Goal: Book appointment/travel/reservation

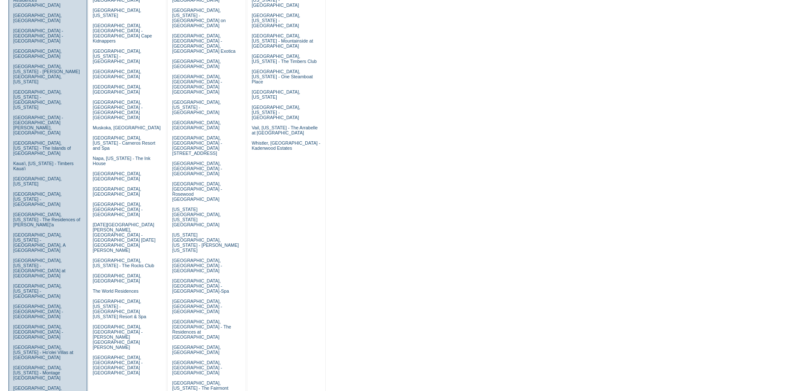
scroll to position [170, 0]
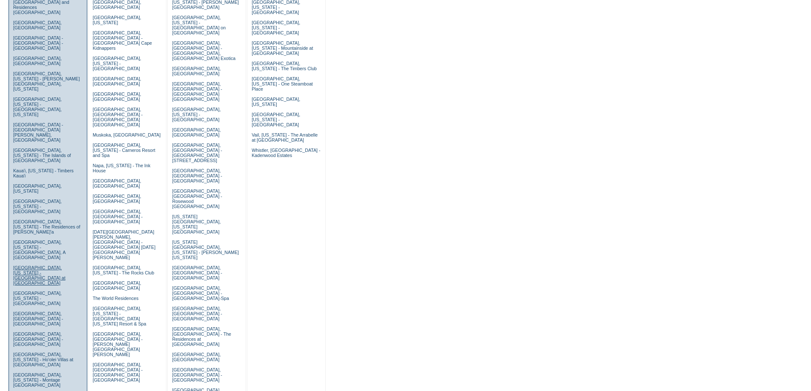
click at [32, 265] on link "La Jolla, California - Playa Grande at La Jolla Shores" at bounding box center [39, 275] width 52 height 20
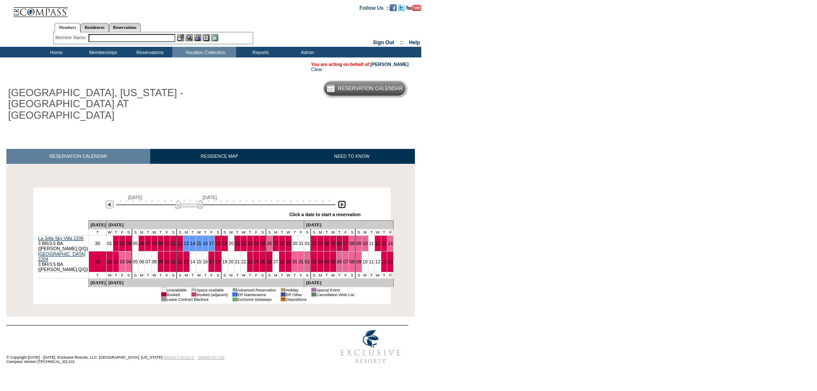
click at [340, 201] on img at bounding box center [342, 205] width 8 height 8
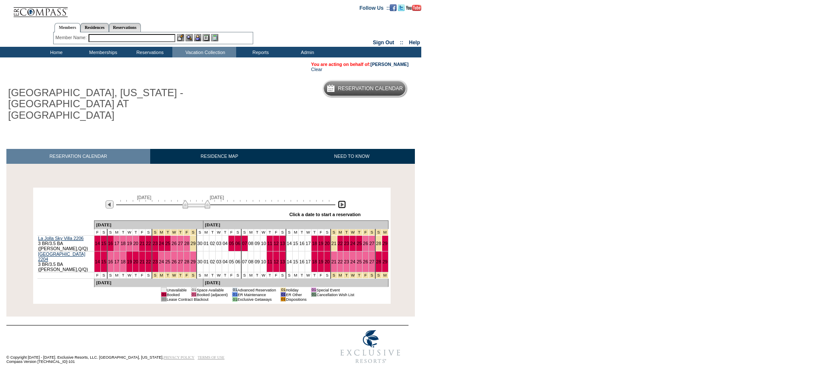
click at [340, 201] on img at bounding box center [342, 205] width 8 height 8
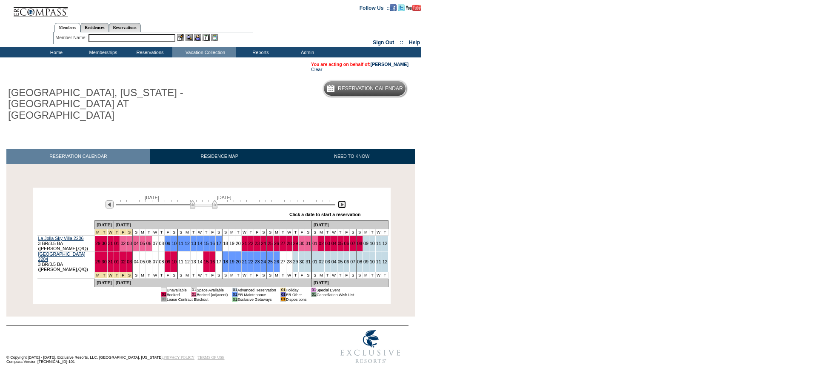
click at [340, 201] on img at bounding box center [342, 205] width 8 height 8
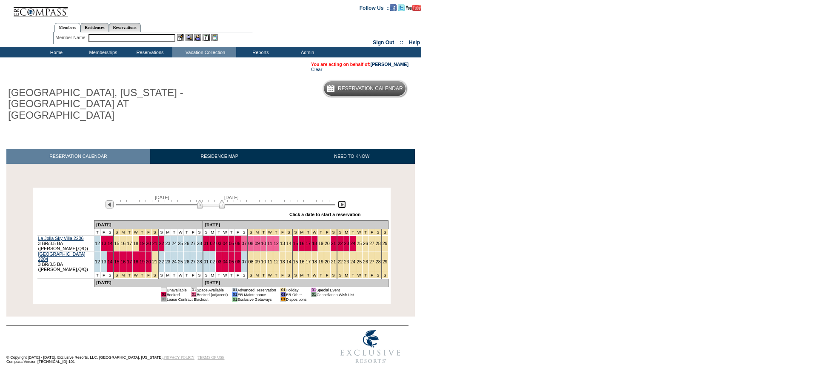
click at [340, 201] on img at bounding box center [342, 205] width 8 height 8
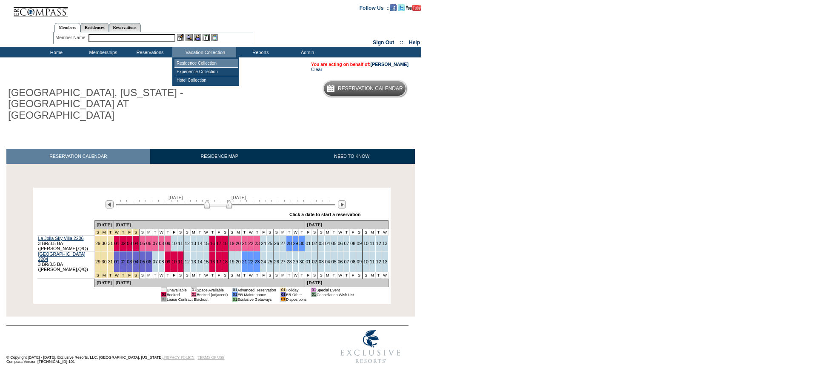
click at [208, 63] on td "Residence Collection" at bounding box center [207, 63] width 64 height 9
